Goal: Obtain resource: Download file/media

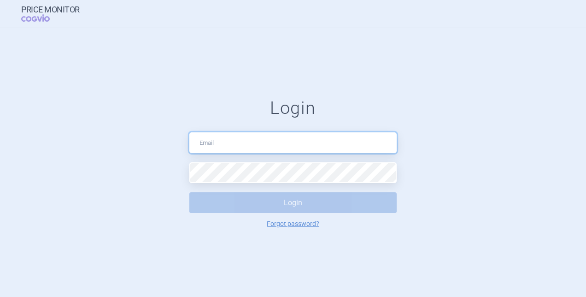
click at [228, 137] on input "text" at bounding box center [292, 142] width 207 height 21
type input "[PERSON_NAME][EMAIL_ADDRESS][PERSON_NAME][DOMAIN_NAME]"
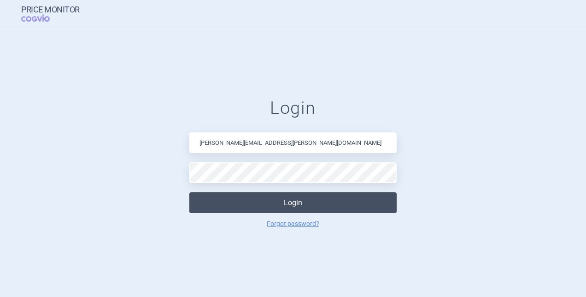
click at [268, 212] on button "Login" at bounding box center [292, 202] width 207 height 21
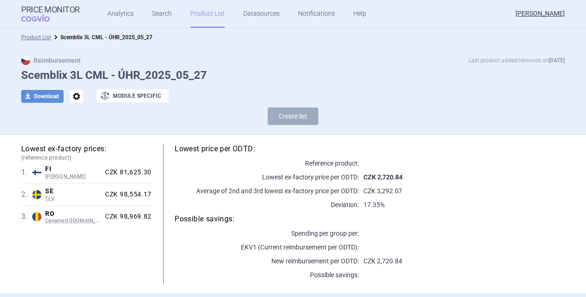
click at [206, 18] on link "Product List" at bounding box center [207, 14] width 35 height 28
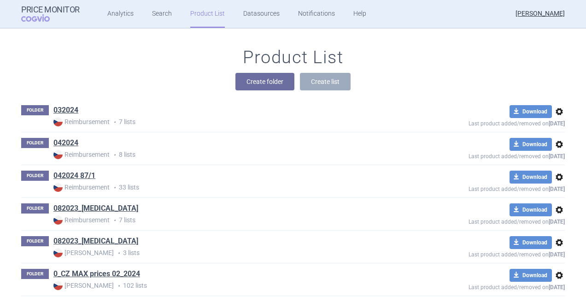
scroll to position [3091, 0]
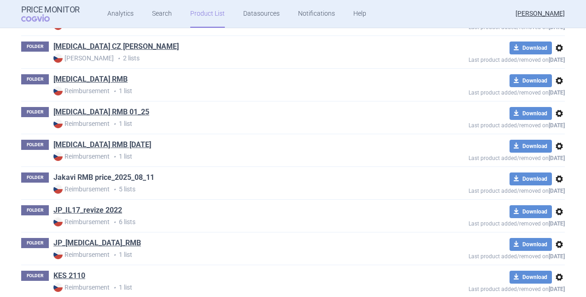
click at [136, 172] on link "Jakavi RMB price_2025_08_11" at bounding box center [103, 177] width 101 height 10
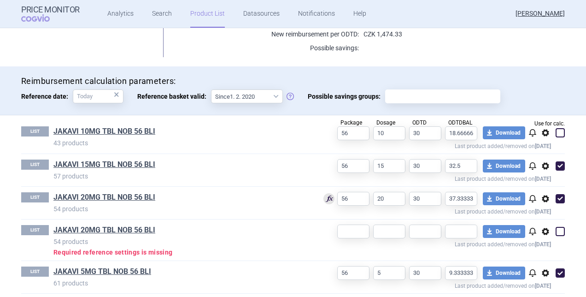
scroll to position [227, 0]
click at [136, 128] on link "JAKAVI 10MG TBL NOB 56 BLI" at bounding box center [104, 131] width 102 height 10
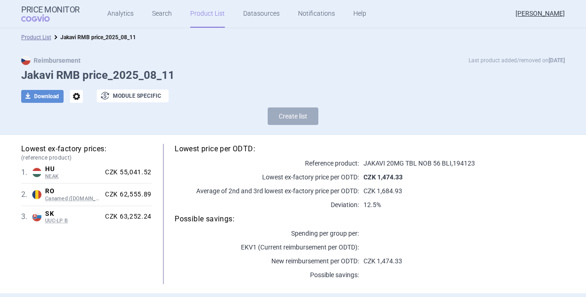
select select "[DATE]"
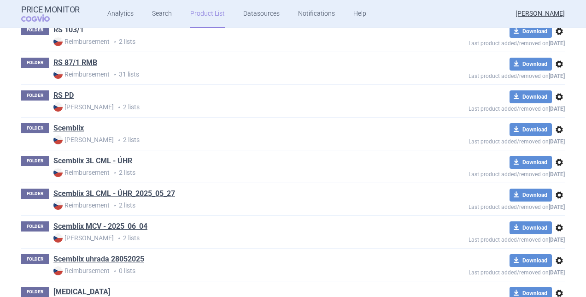
scroll to position [4218, 0]
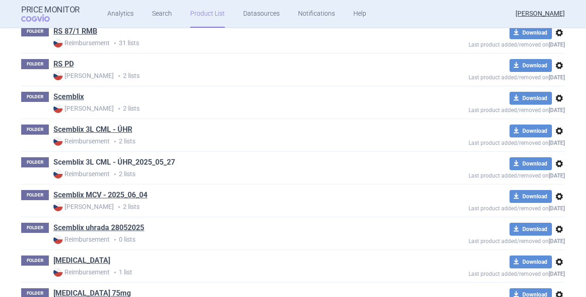
click at [132, 157] on link "Scemblix 3L CML - ÚHR_2025_05_27" at bounding box center [114, 162] width 122 height 10
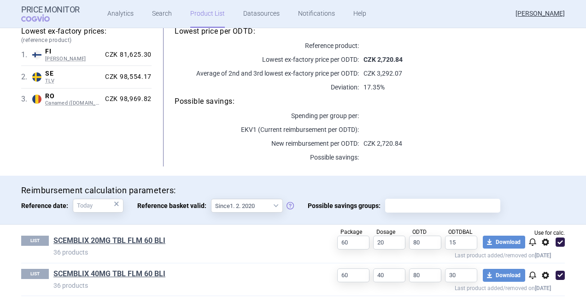
scroll to position [125, 0]
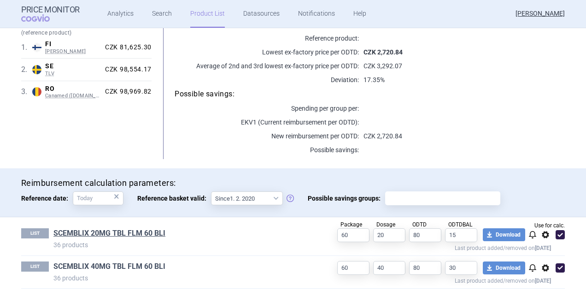
click at [123, 262] on link "SCEMBLIX 40MG TBL FLM 60 BLI" at bounding box center [109, 266] width 112 height 10
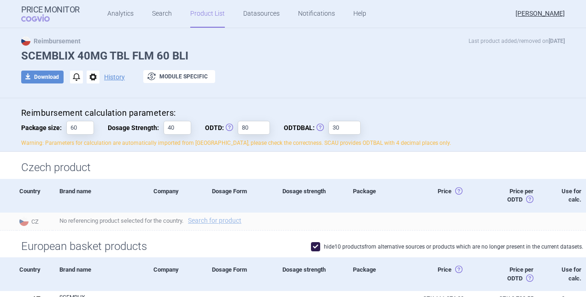
scroll to position [18, 0]
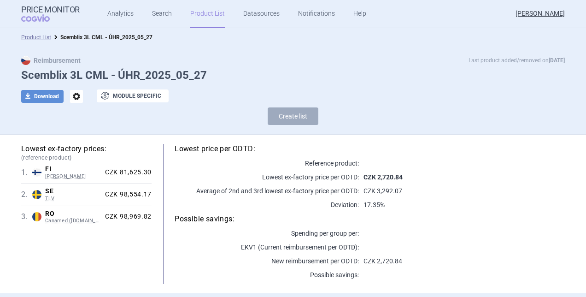
select select "[DATE]"
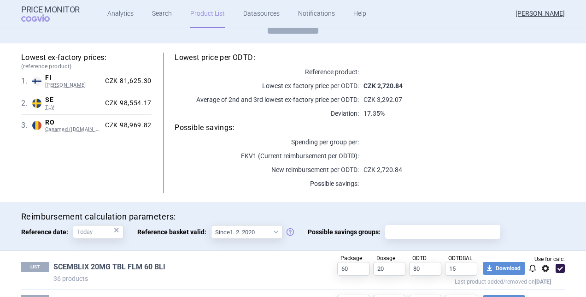
scroll to position [91, 0]
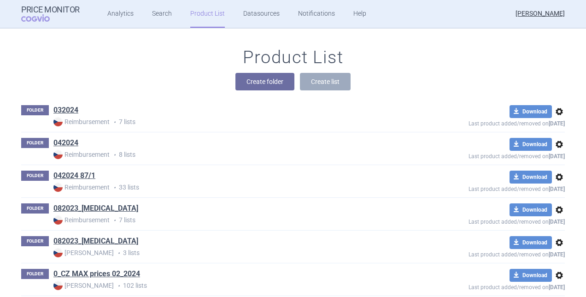
scroll to position [3091, 0]
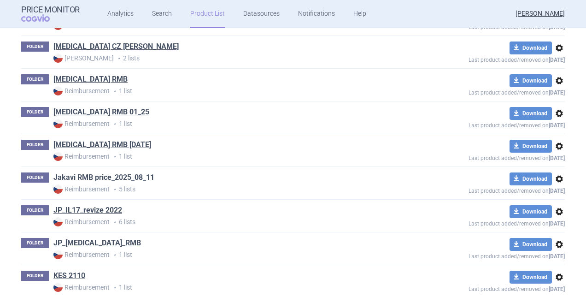
click at [138, 172] on link "Jakavi RMB price_2025_08_11" at bounding box center [103, 177] width 101 height 10
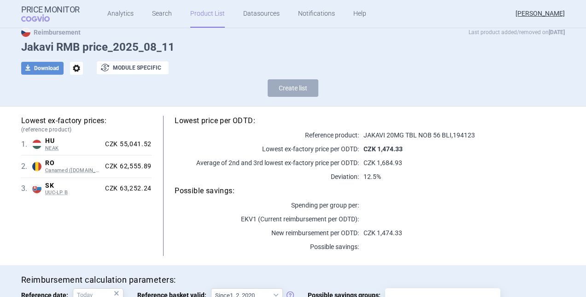
scroll to position [22, 0]
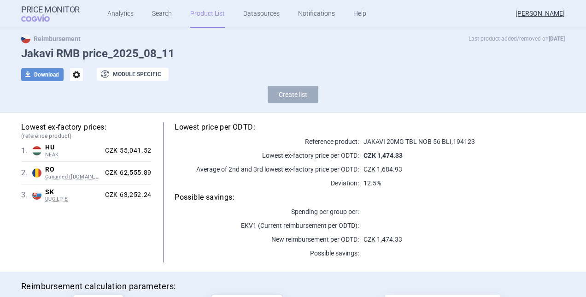
click at [134, 149] on div "CZK 55,041.52" at bounding box center [126, 151] width 50 height 8
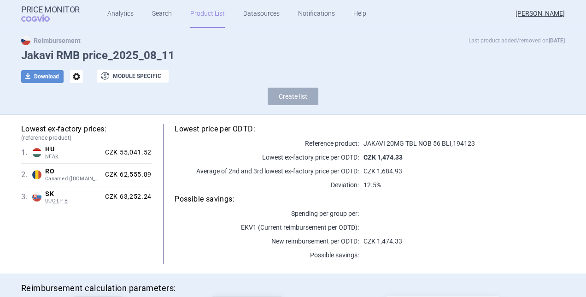
scroll to position [13, 0]
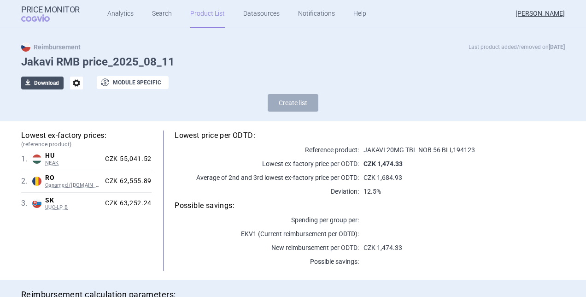
click at [50, 86] on button "download Download" at bounding box center [42, 82] width 42 height 13
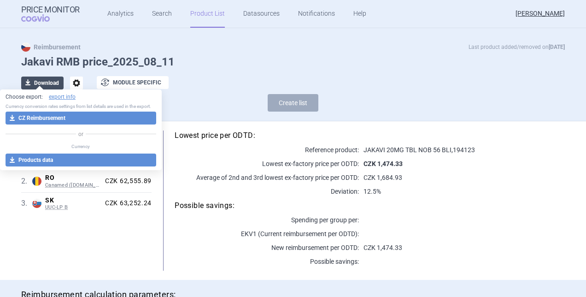
select select "EUR"
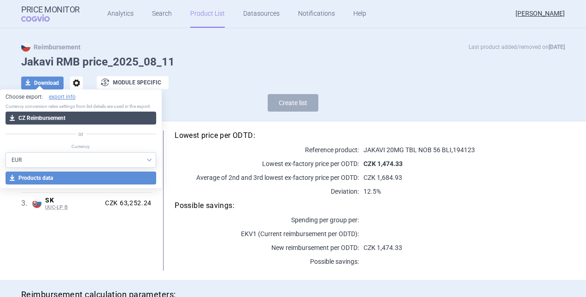
click at [55, 119] on button "download CZ Reimbursement" at bounding box center [81, 118] width 151 height 13
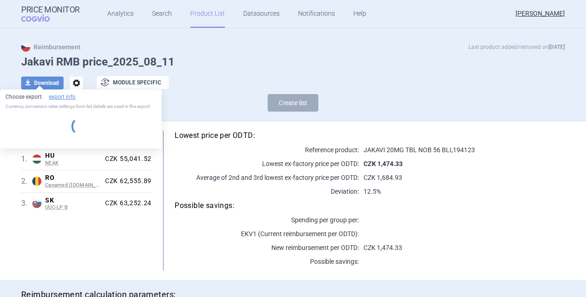
select select "EUR"
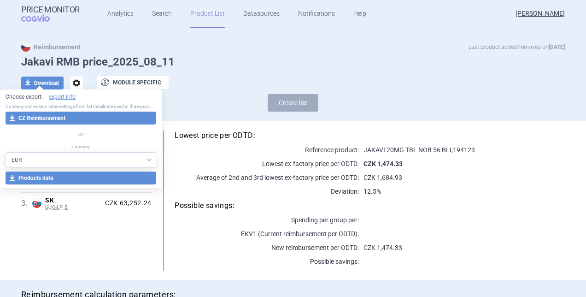
click at [208, 162] on p "Lowest ex-factory price per ODTD:" at bounding box center [267, 163] width 184 height 9
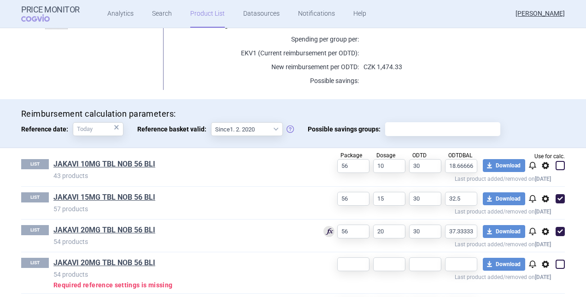
scroll to position [202, 0]
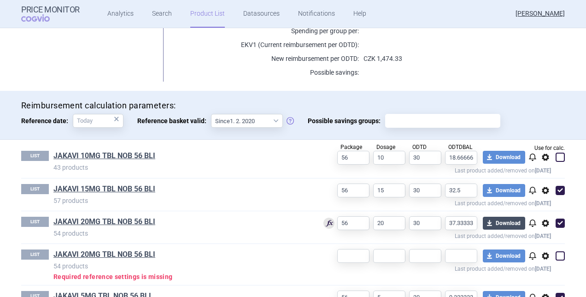
click at [493, 222] on button "download Download" at bounding box center [504, 223] width 42 height 13
select select "EUR"
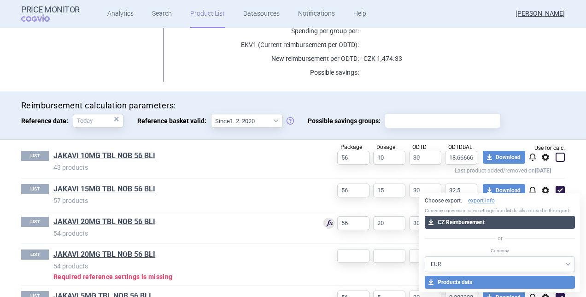
click at [484, 223] on button "download CZ Reimbursement" at bounding box center [500, 222] width 151 height 13
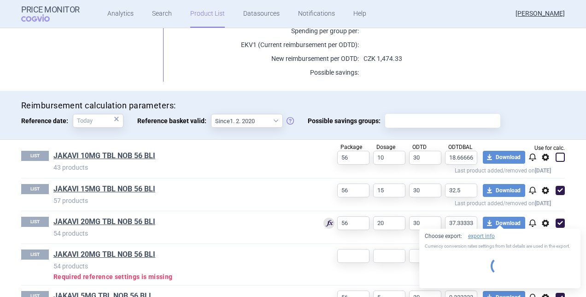
select select "EUR"
